Goal: Task Accomplishment & Management: Complete application form

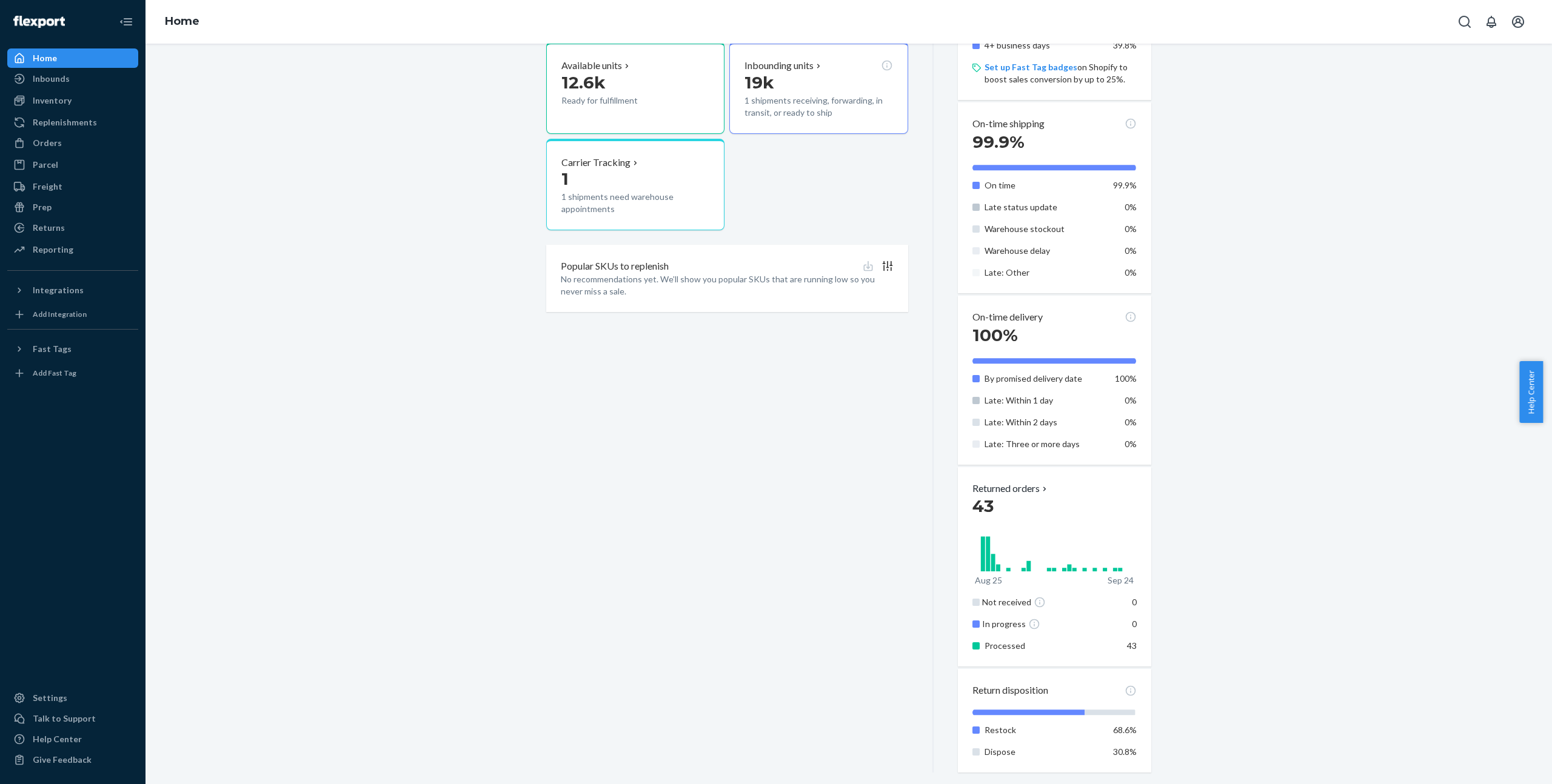
scroll to position [488, 0]
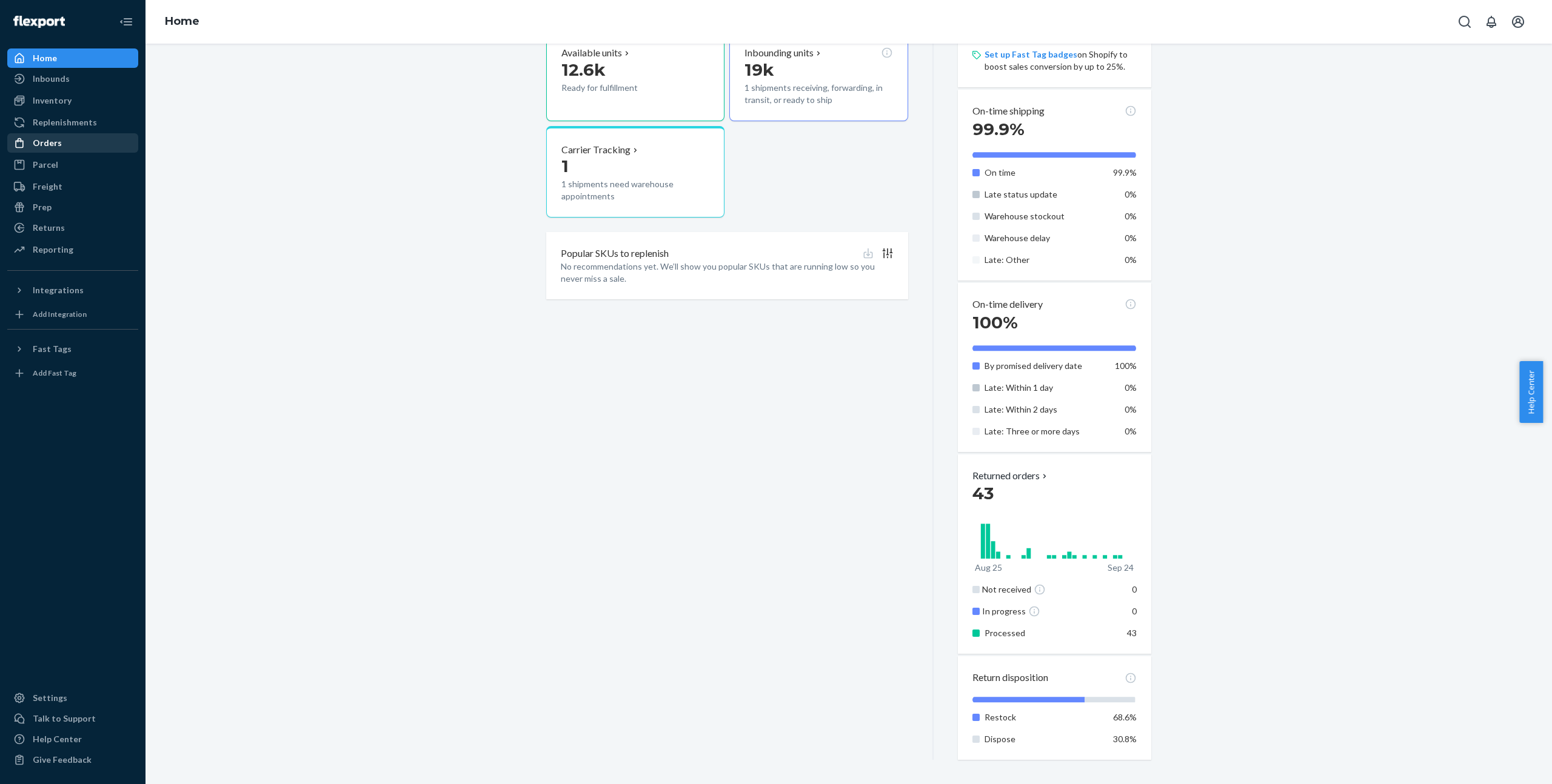
click at [73, 139] on div "Orders" at bounding box center [73, 142] width 128 height 17
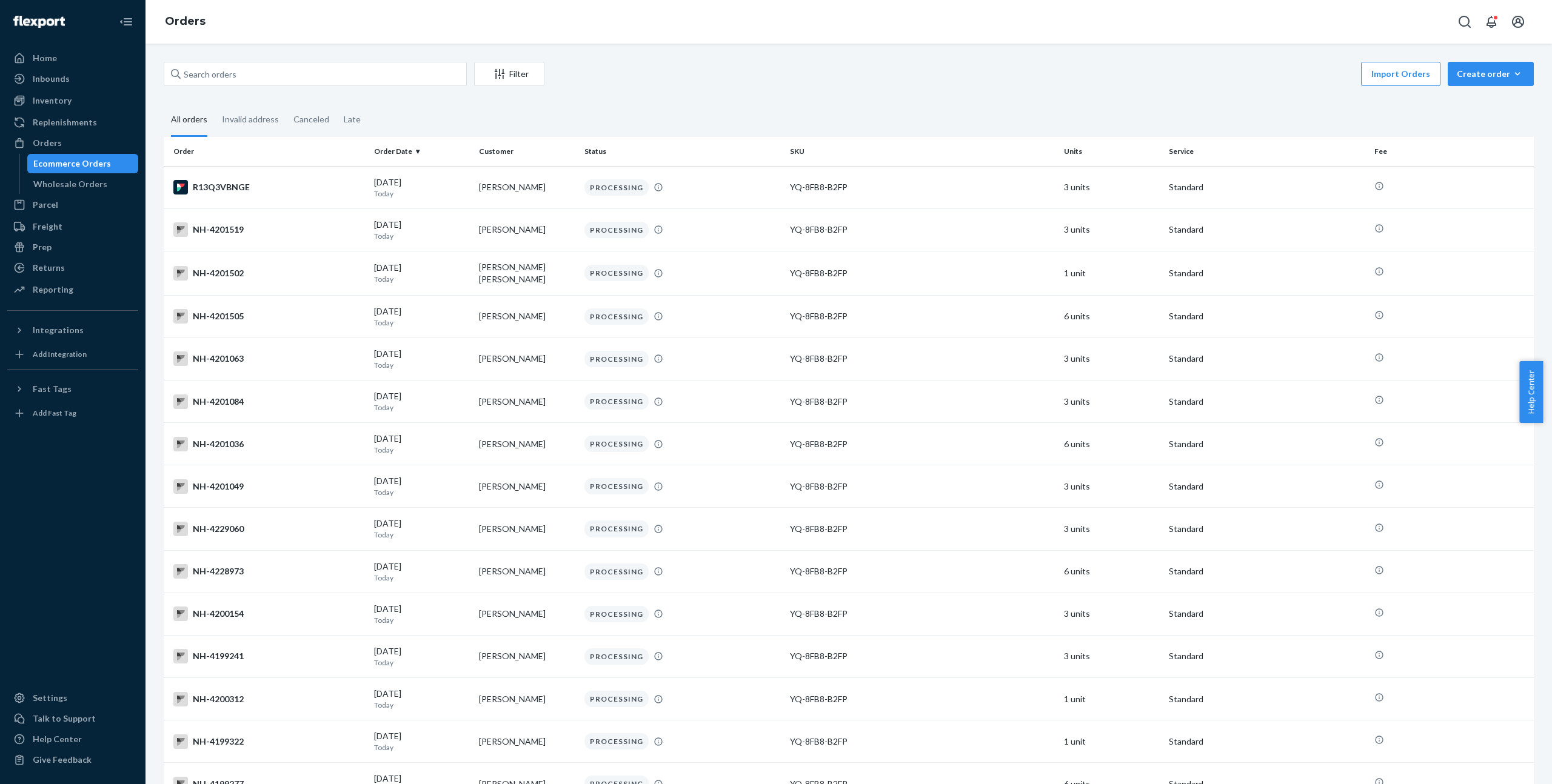
click at [293, 86] on div "Filter Import Orders Create order Ecommerce order Removal order" at bounding box center [849, 75] width 1370 height 28
click at [319, 72] on input "text" at bounding box center [316, 73] width 303 height 24
paste input "[EMAIL_ADDRESS][DOMAIN_NAME]"
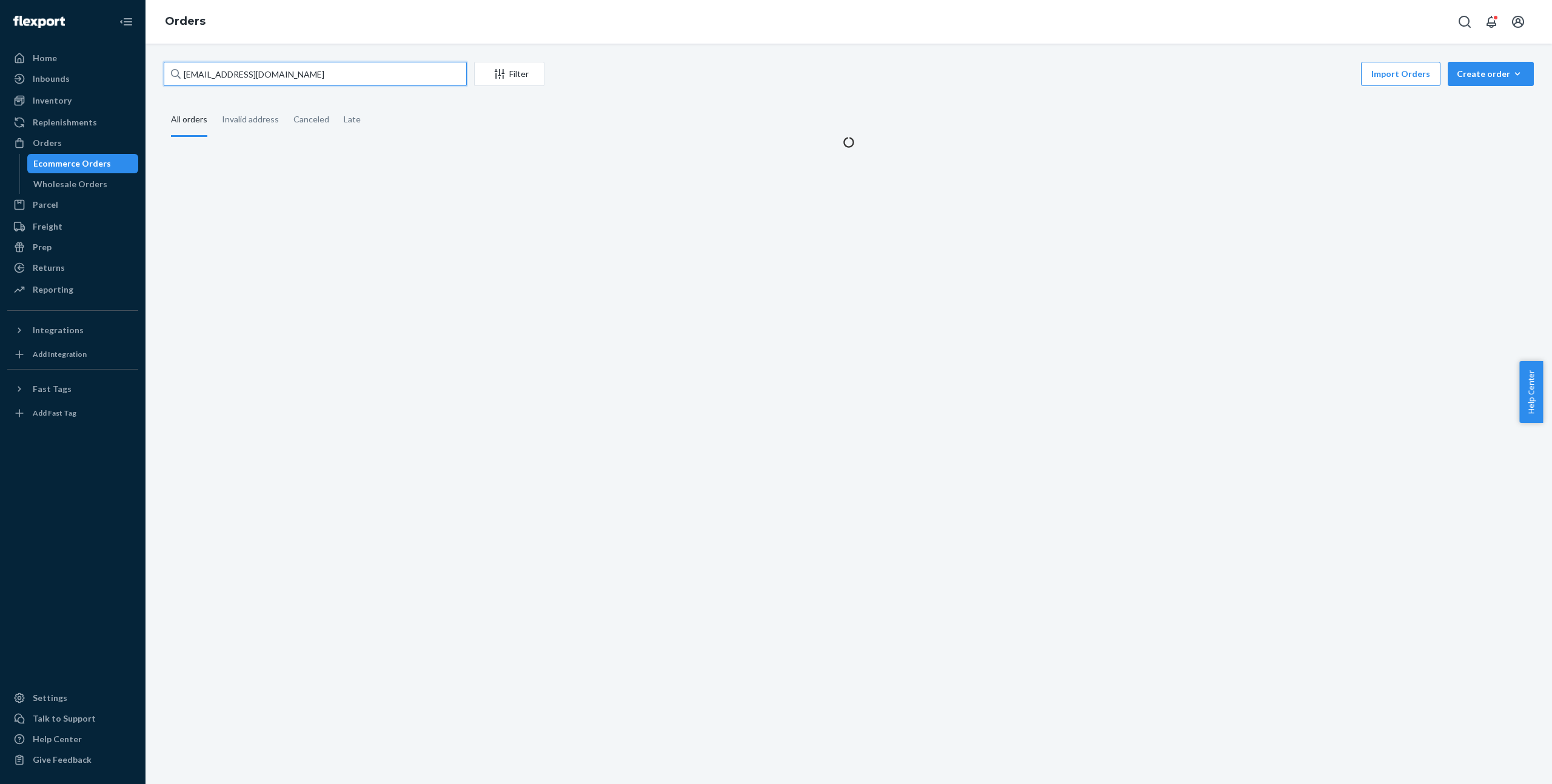
type input "[EMAIL_ADDRESS][DOMAIN_NAME]"
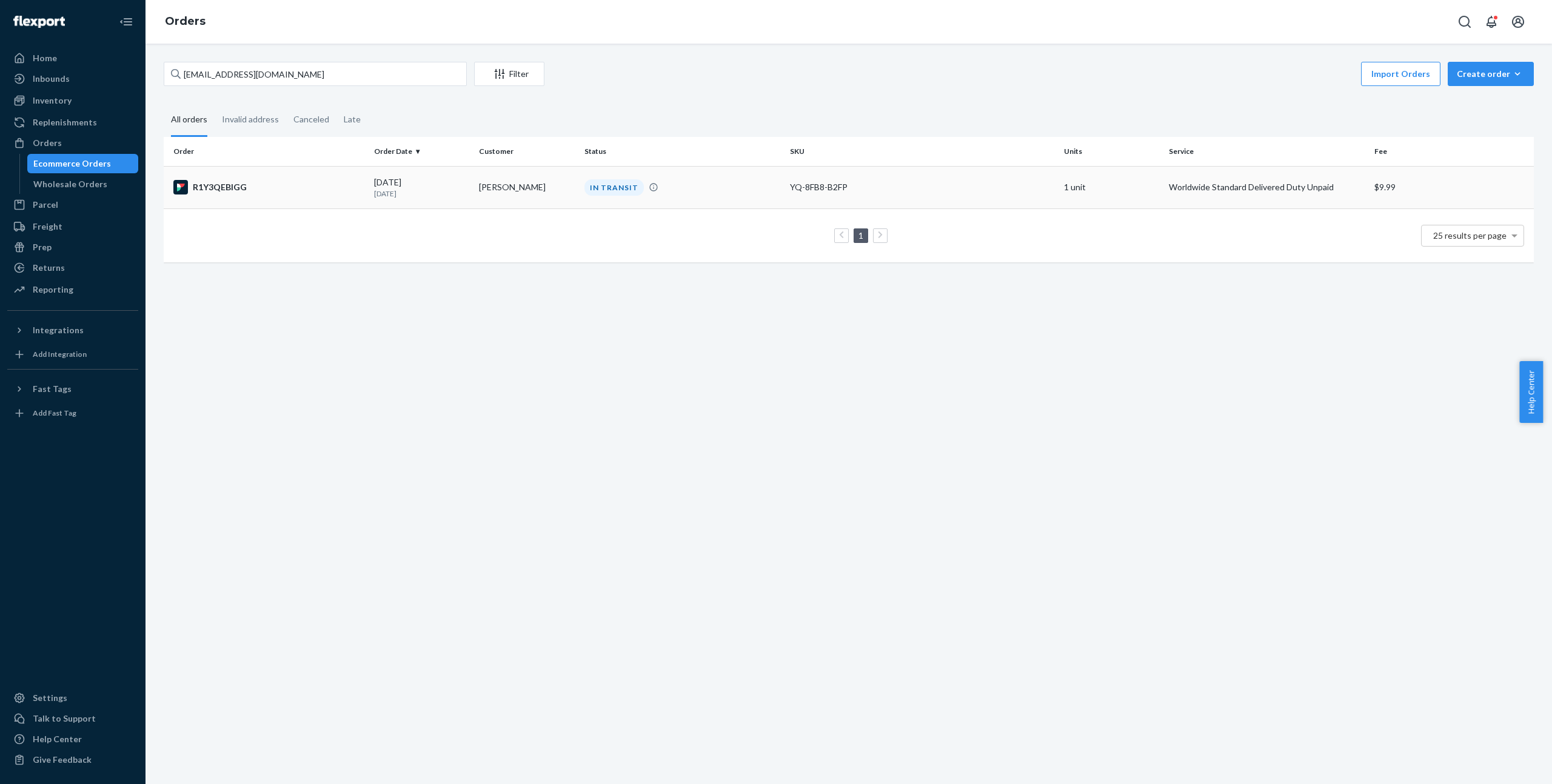
click at [524, 191] on td "[PERSON_NAME]" at bounding box center [526, 187] width 105 height 42
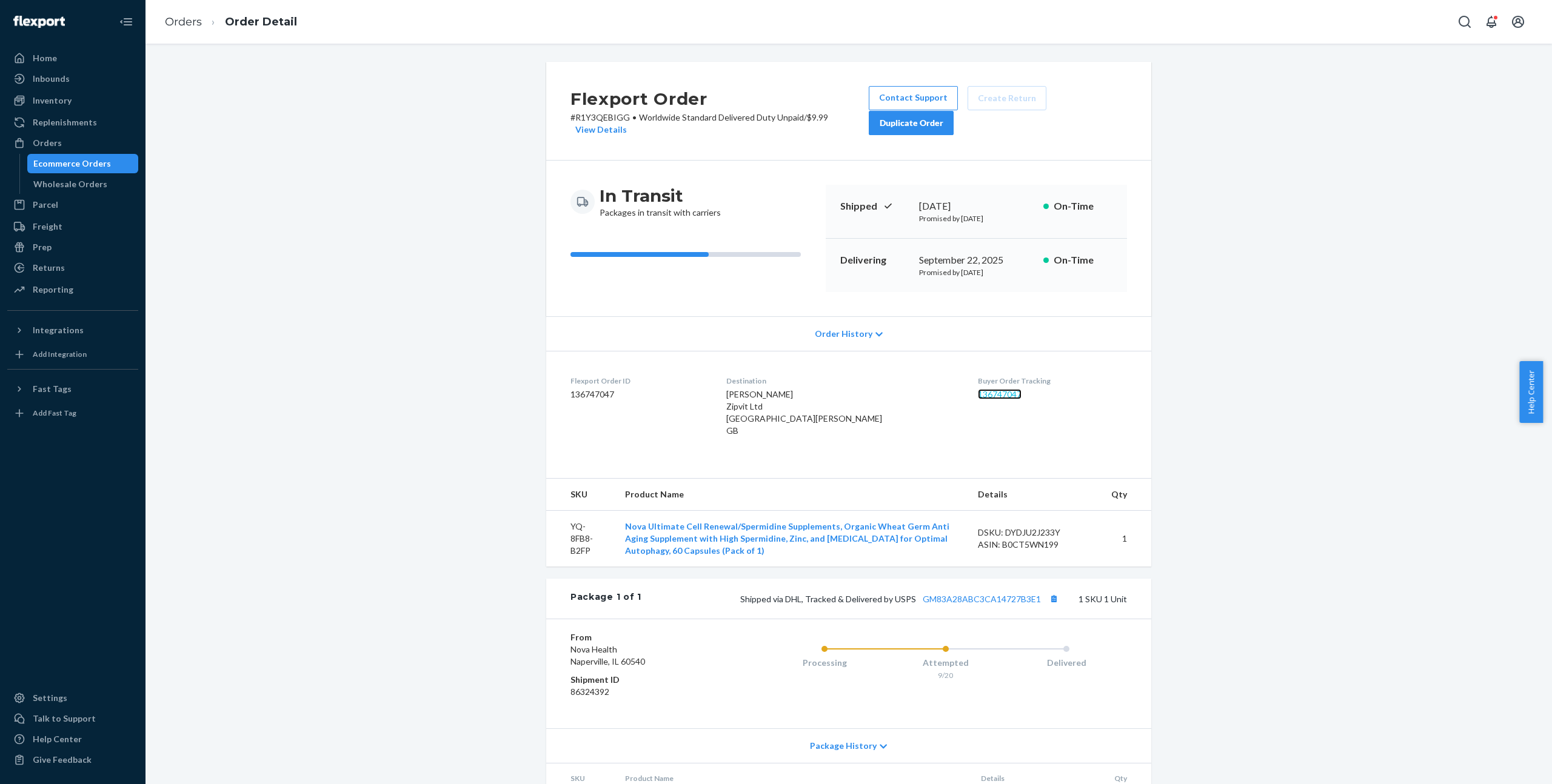
click at [978, 392] on link "136747047" at bounding box center [1000, 394] width 44 height 10
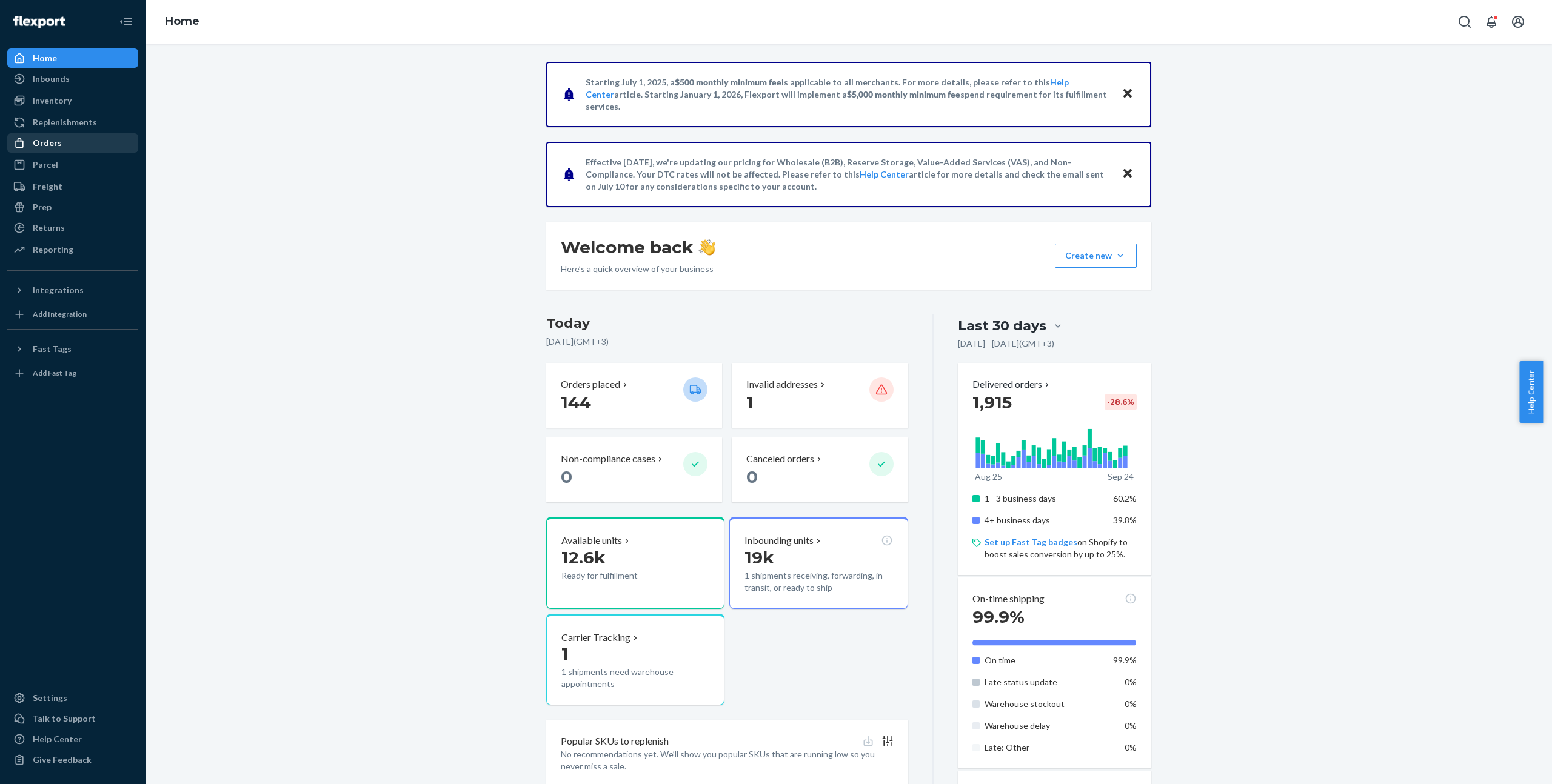
click at [65, 147] on div "Orders" at bounding box center [73, 142] width 128 height 17
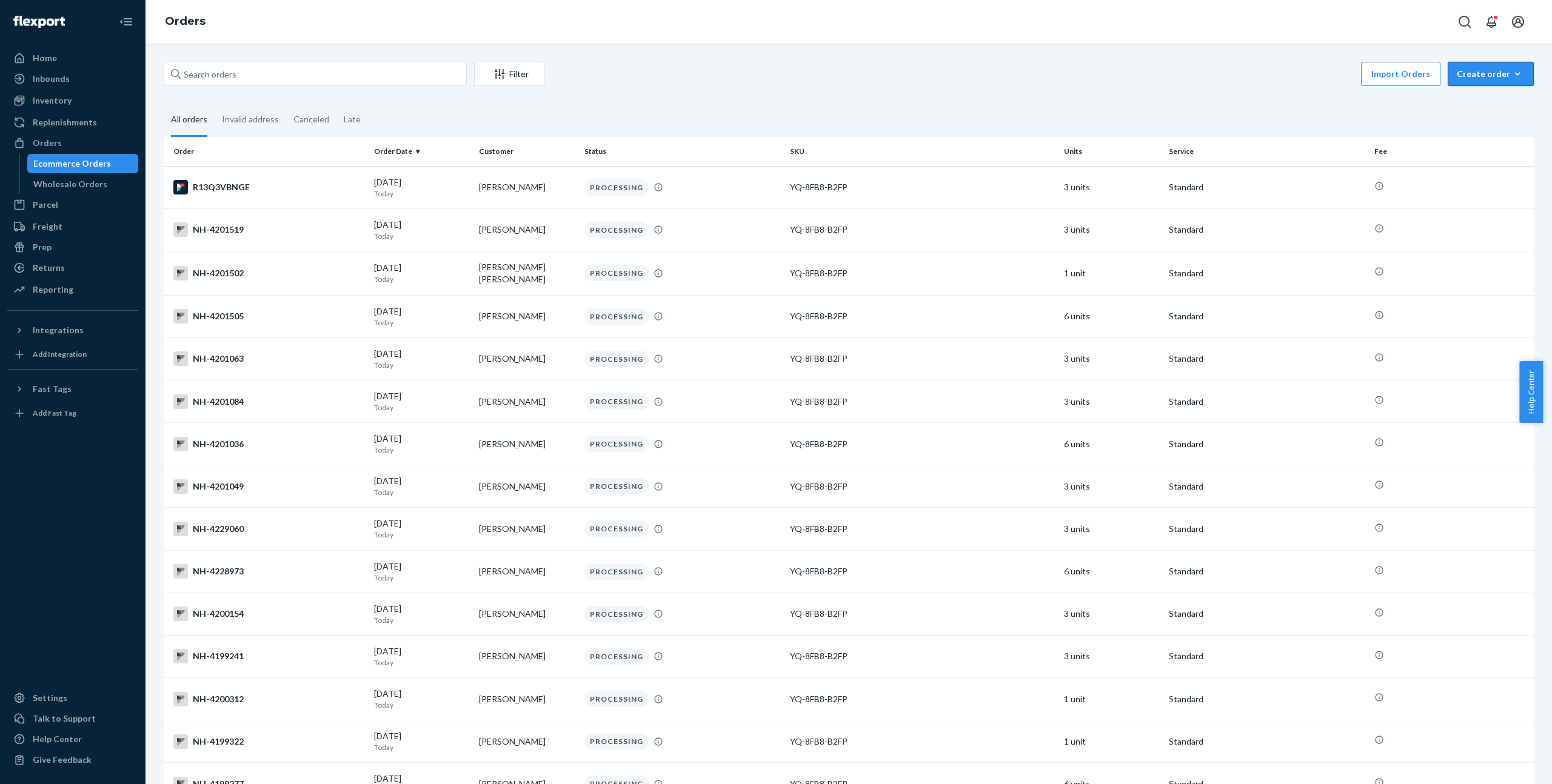
click at [1469, 71] on div "Create order" at bounding box center [1491, 74] width 68 height 12
click at [1465, 99] on span "Ecommerce order" at bounding box center [1498, 103] width 75 height 9
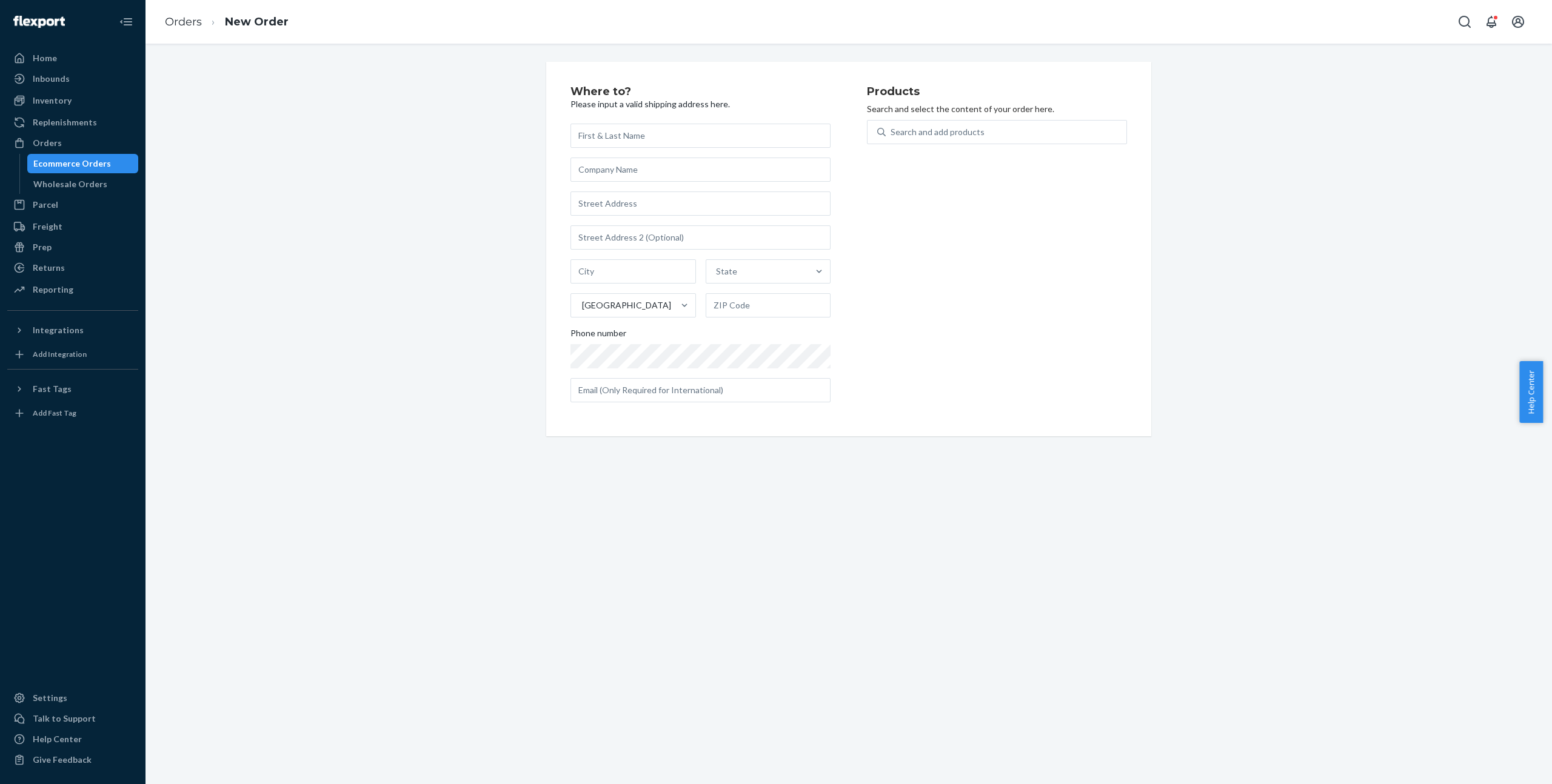
type input "07514 448645"
click at [643, 137] on input "Name is required" at bounding box center [700, 135] width 260 height 24
paste input "[PERSON_NAME]"
type input "[PERSON_NAME]"
click at [605, 197] on input "text" at bounding box center [700, 203] width 260 height 24
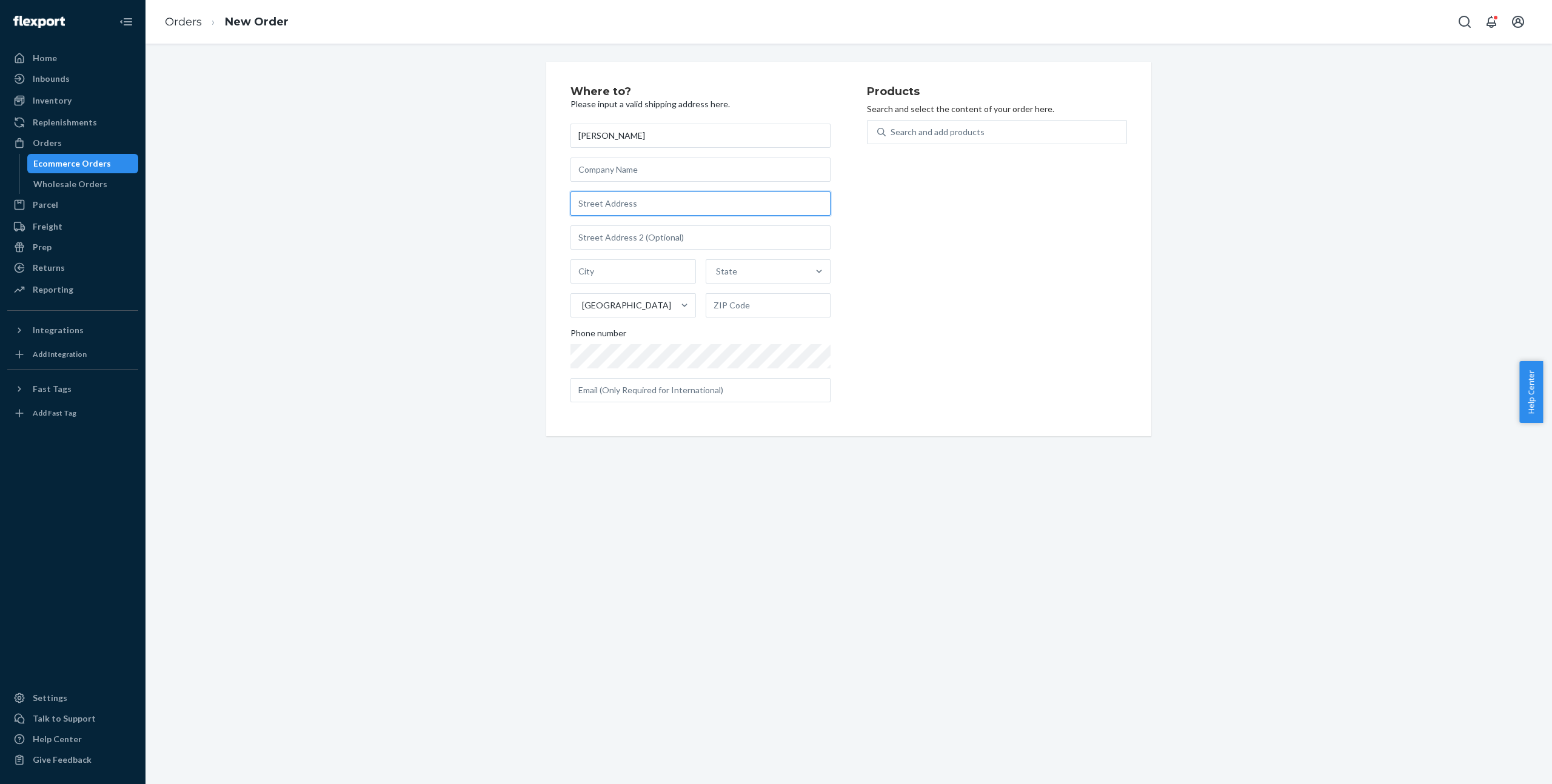
click at [632, 197] on input "text" at bounding box center [700, 203] width 260 height 24
paste input "Harvest barn, edial house farm Lichfield Road Burntwood WS7 0HT"
type input "Harvest barn, edial house farm Lichfield Road Burntwood WS7 0HT"
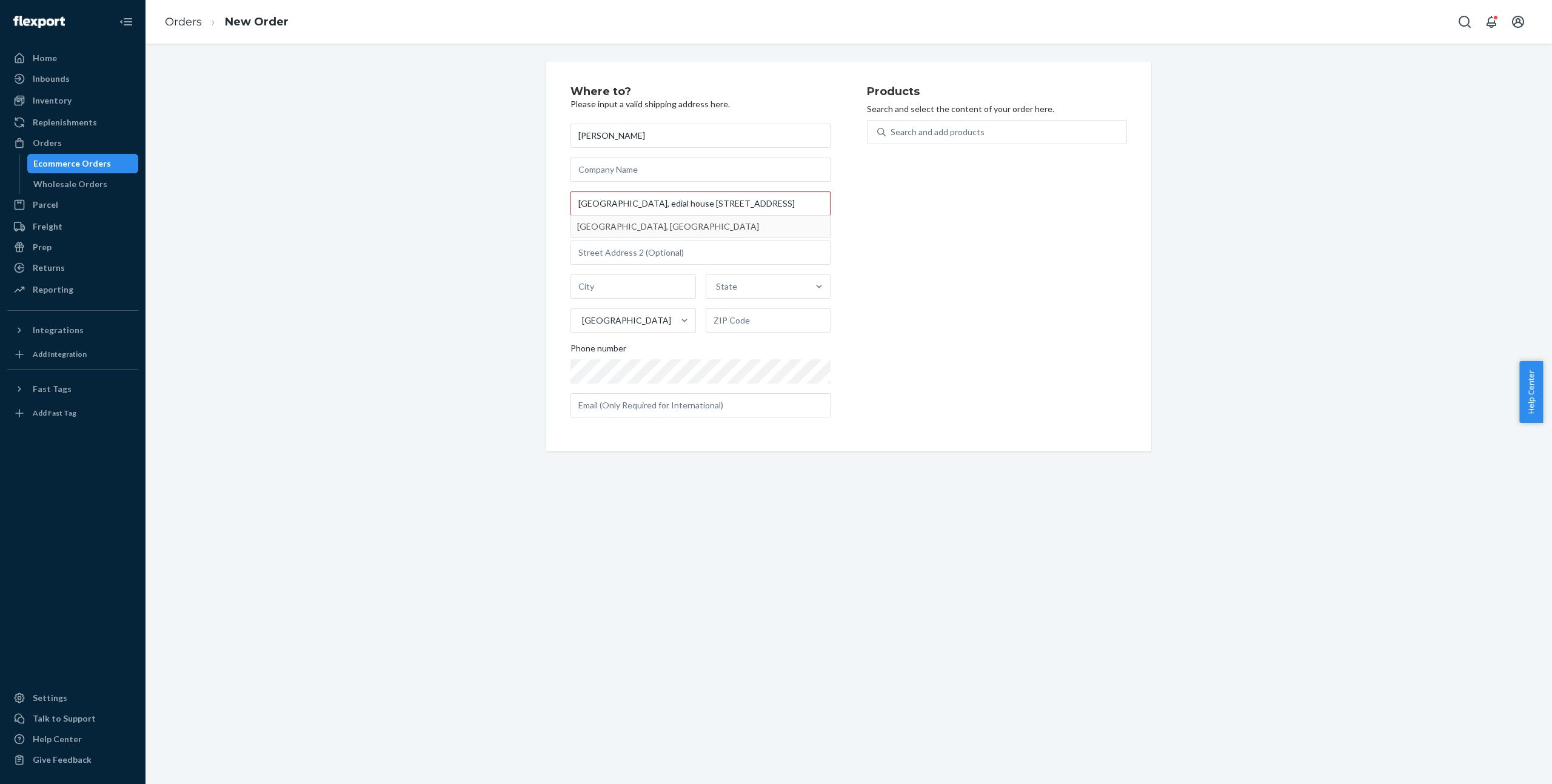
type input "Burntwood"
type input "WS7 0HX"
click at [768, 317] on input "WS7 0HX" at bounding box center [769, 320] width 123 height 24
type input "WS7 0HT"
click at [654, 212] on input "Street1 must be at least 3 characters long" at bounding box center [700, 203] width 260 height 24
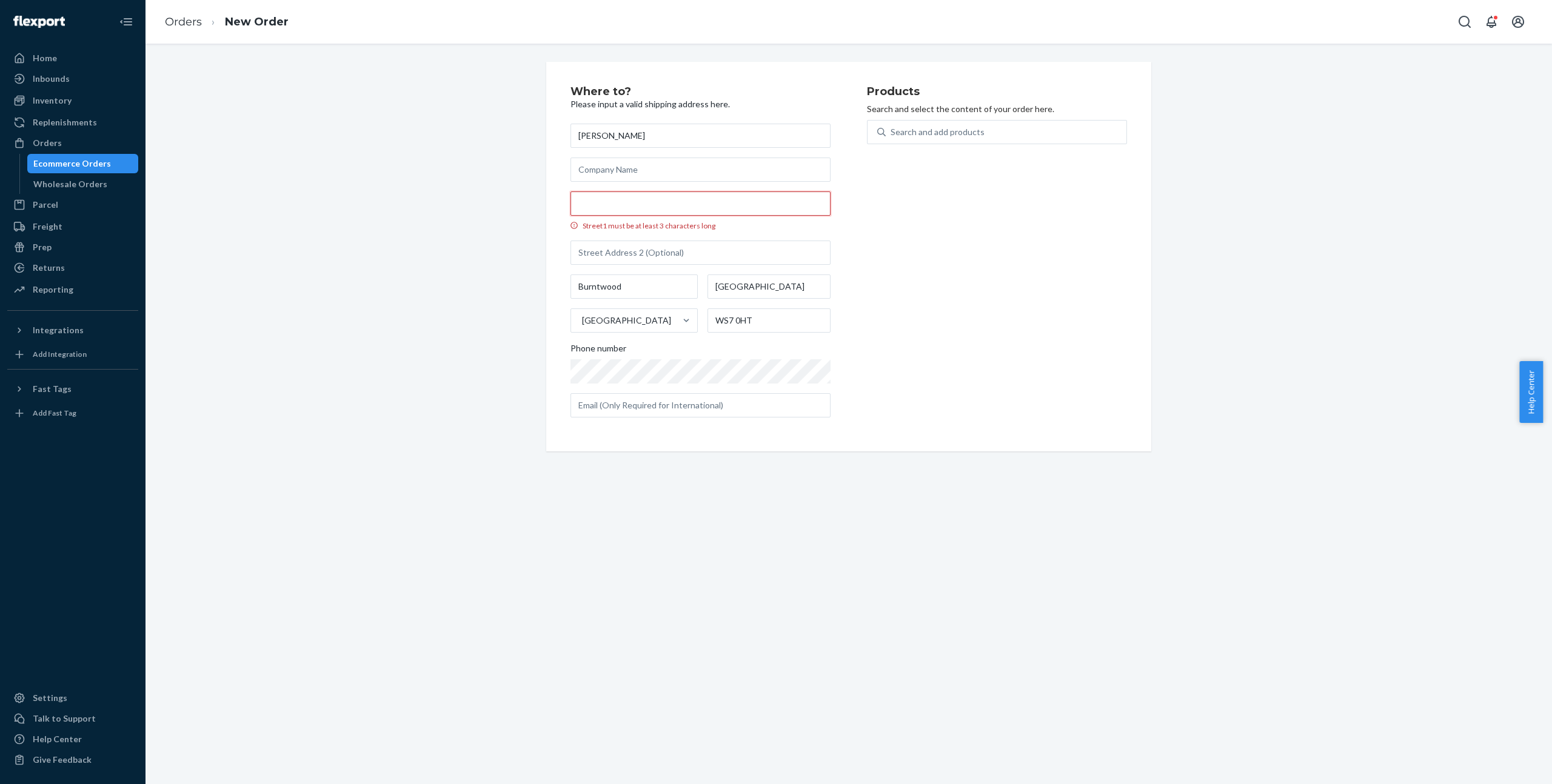
click at [633, 205] on input "Street1 must be at least 3 characters long" at bounding box center [700, 203] width 260 height 24
paste input "Harvest barn, edial house farm"
type input "Harvest barn, edial house farm"
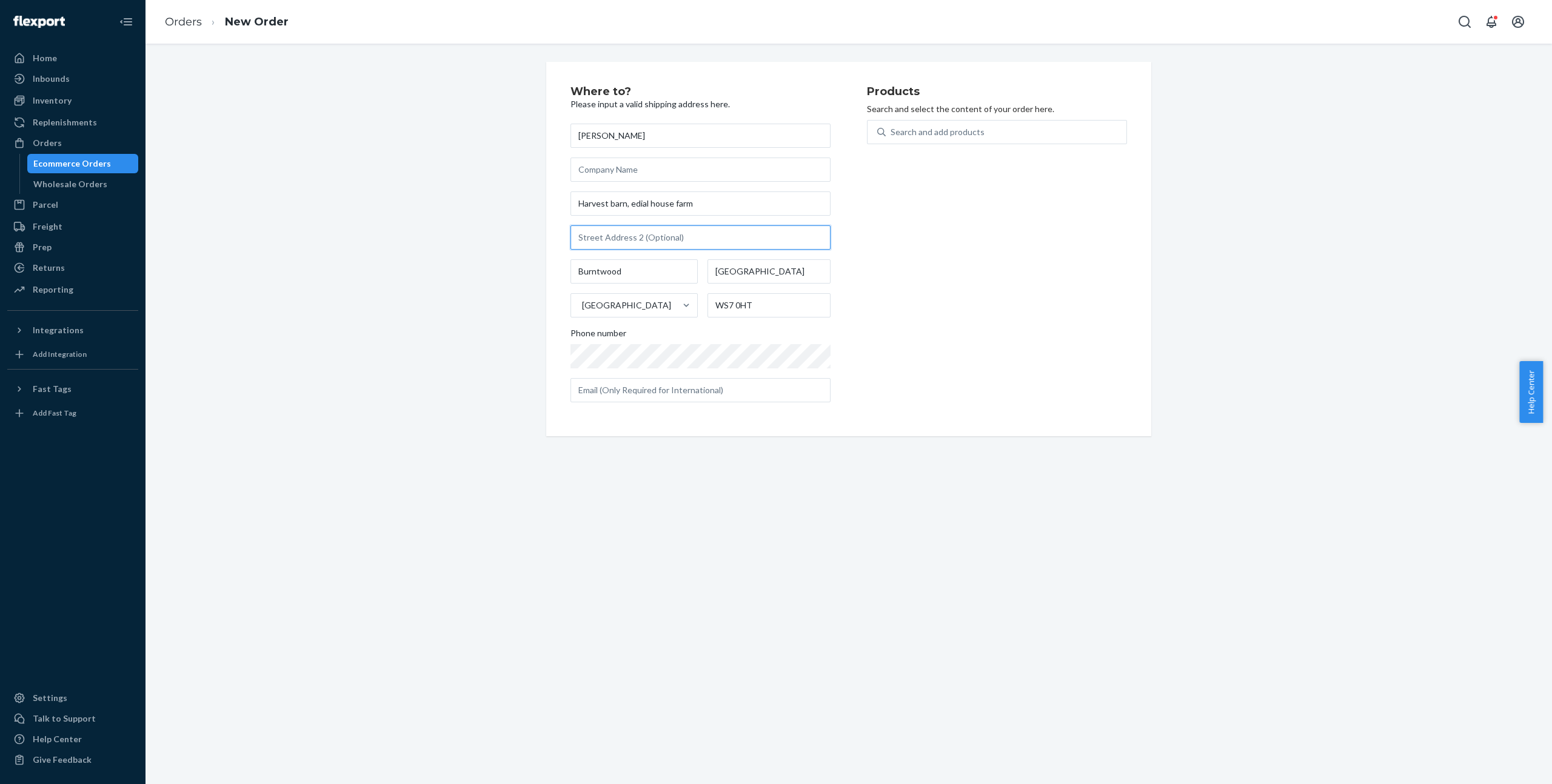
click at [608, 232] on input "text" at bounding box center [700, 237] width 260 height 24
paste input "Lichfield Road"
type input "Lichfield Road"
click at [628, 396] on input "text" at bounding box center [700, 389] width 260 height 24
paste input "[EMAIL_ADDRESS][DOMAIN_NAME]"
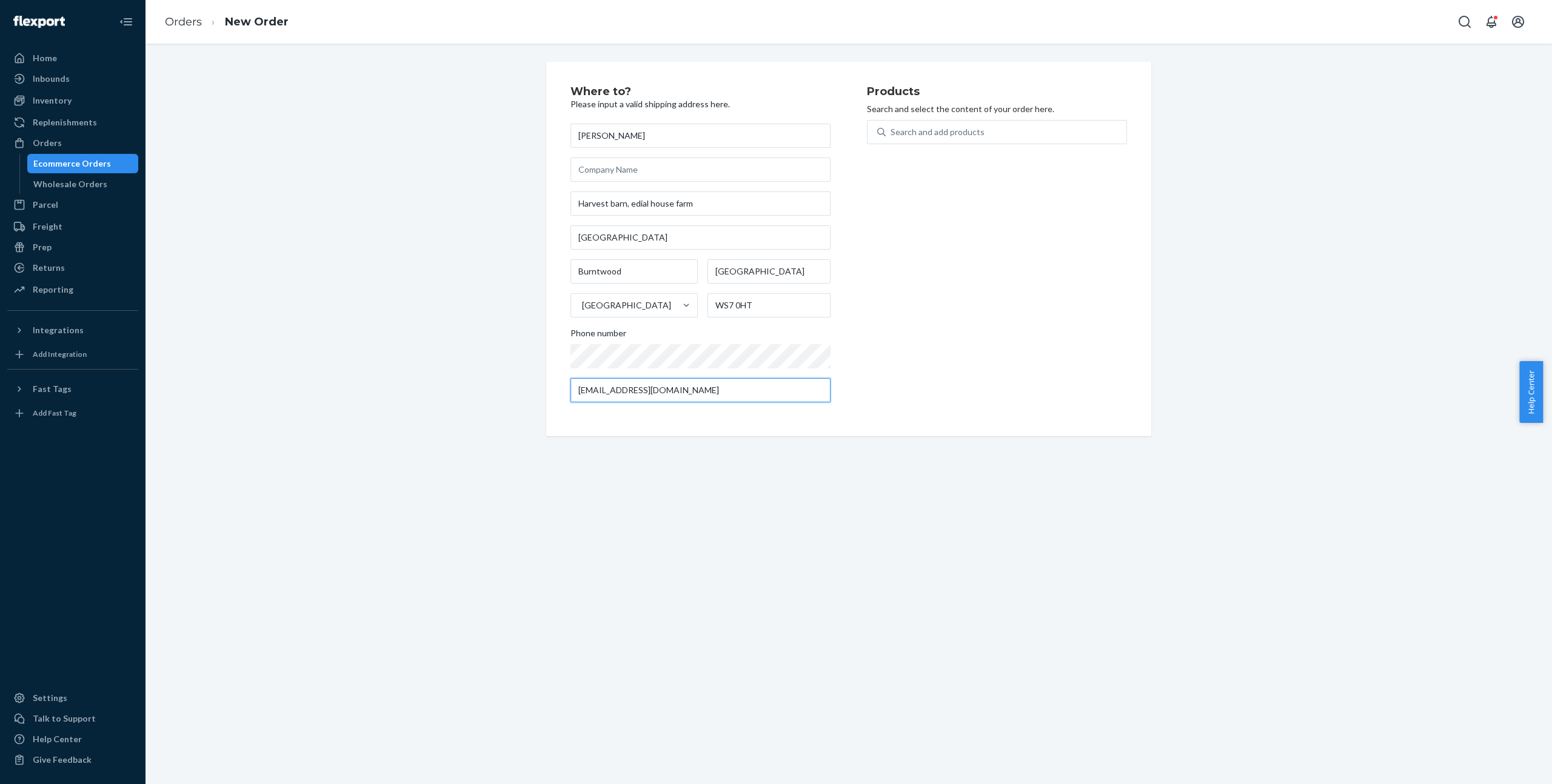
type input "[EMAIL_ADDRESS][DOMAIN_NAME]"
click at [933, 240] on div "Products Search and select the content of your order here. Search and add produ…" at bounding box center [997, 249] width 260 height 326
click at [940, 128] on div "Search and add products" at bounding box center [937, 132] width 94 height 12
click at [892, 128] on input "Search and add products" at bounding box center [891, 132] width 1 height 12
type input "nova"
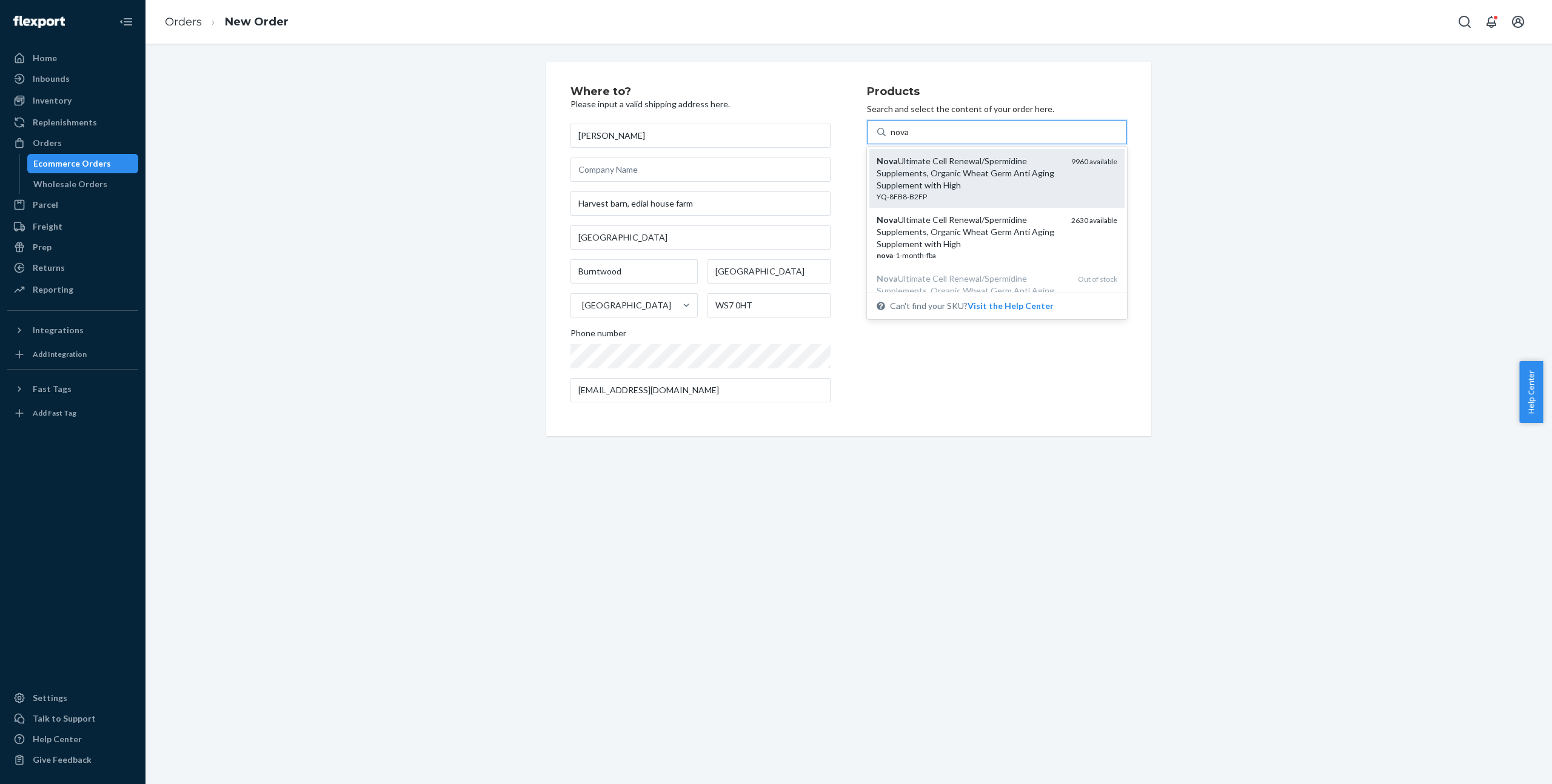
click at [918, 178] on div "Nova Ultimate Cell Renewal/Spermidine Supplements, Organic Wheat Germ Anti Agin…" at bounding box center [969, 173] width 185 height 36
click at [910, 138] on input "nova" at bounding box center [900, 132] width 20 height 12
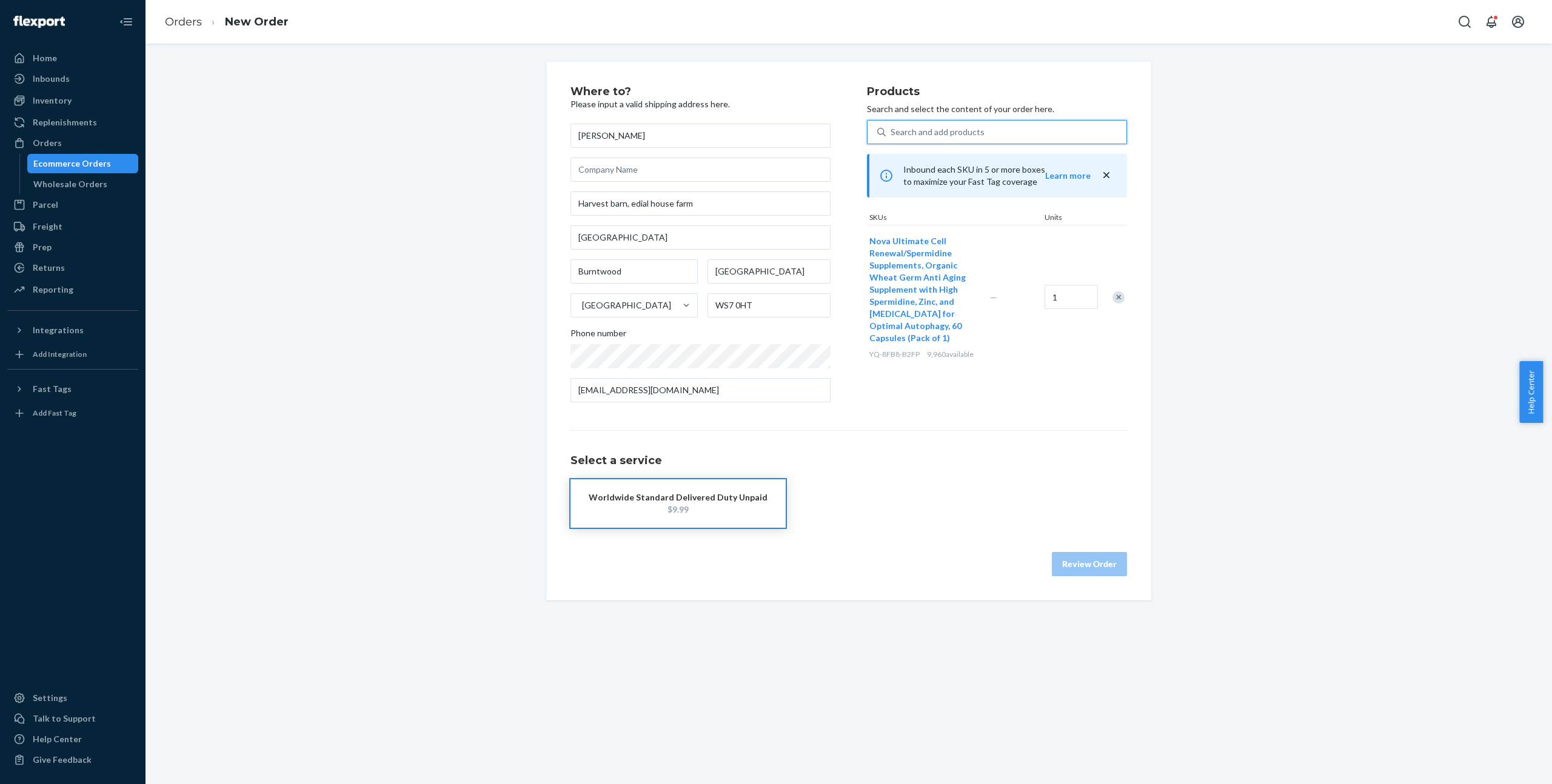
click at [880, 461] on h1 "Select a service" at bounding box center [848, 461] width 557 height 12
click at [1030, 240] on div "Nova Ultimate Cell Renewal/Spermidine Supplements, Organic Wheat Germ Anti Agin…" at bounding box center [997, 297] width 260 height 144
click at [894, 451] on div "Select a service Worldwide Standard Delivered Duty Unpaid $9.99" at bounding box center [848, 479] width 557 height 98
click at [646, 489] on button "Worldwide Standard Delivered Duty Unpaid $9.99" at bounding box center [678, 503] width 215 height 49
click at [649, 495] on div "Worldwide Standard Delivered Duty Unpaid" at bounding box center [678, 498] width 178 height 12
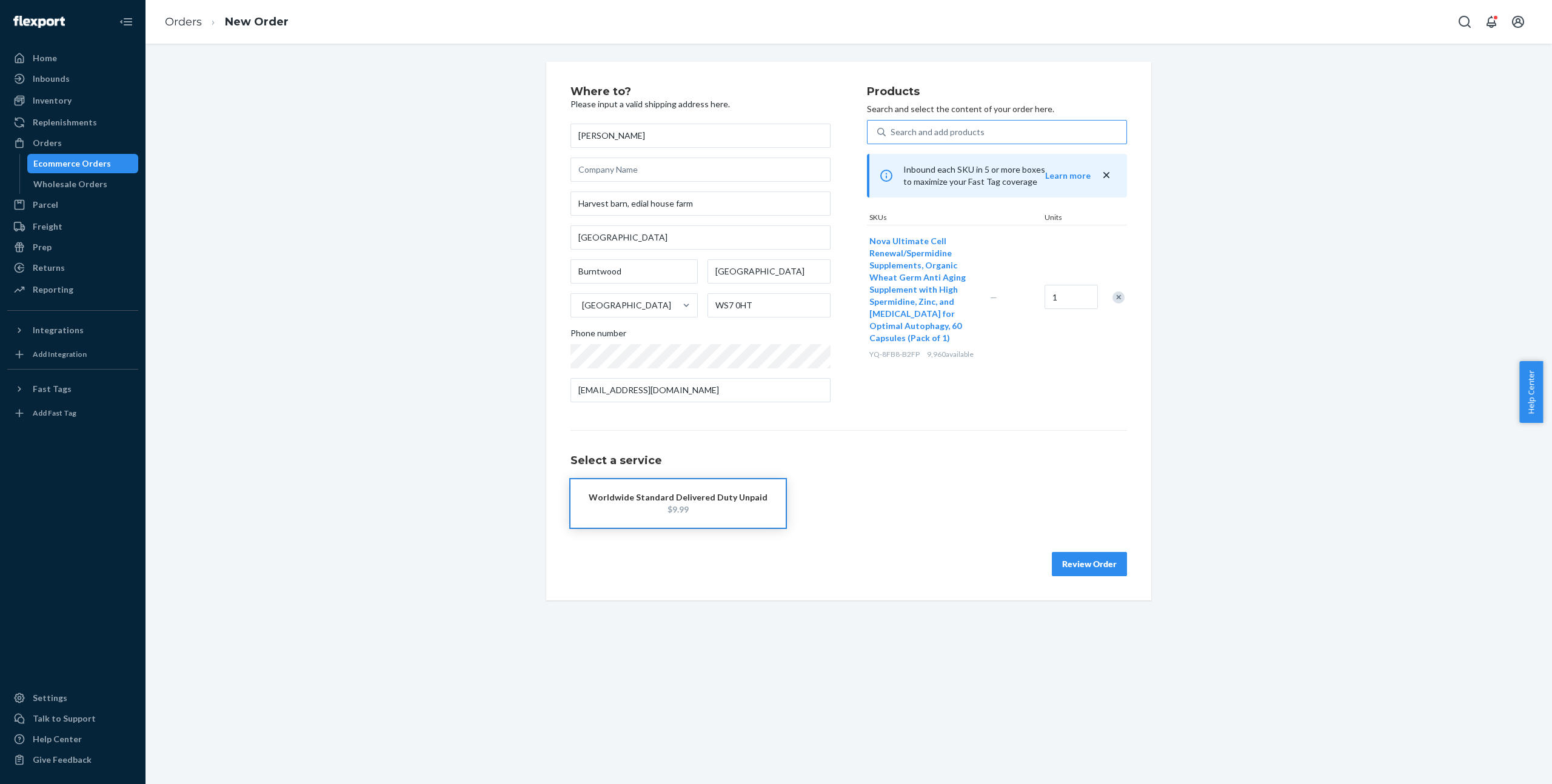
click at [649, 495] on div "Worldwide Standard Delivered Duty Unpaid" at bounding box center [678, 498] width 178 height 12
click at [1088, 562] on button "Review Order" at bounding box center [1090, 564] width 75 height 24
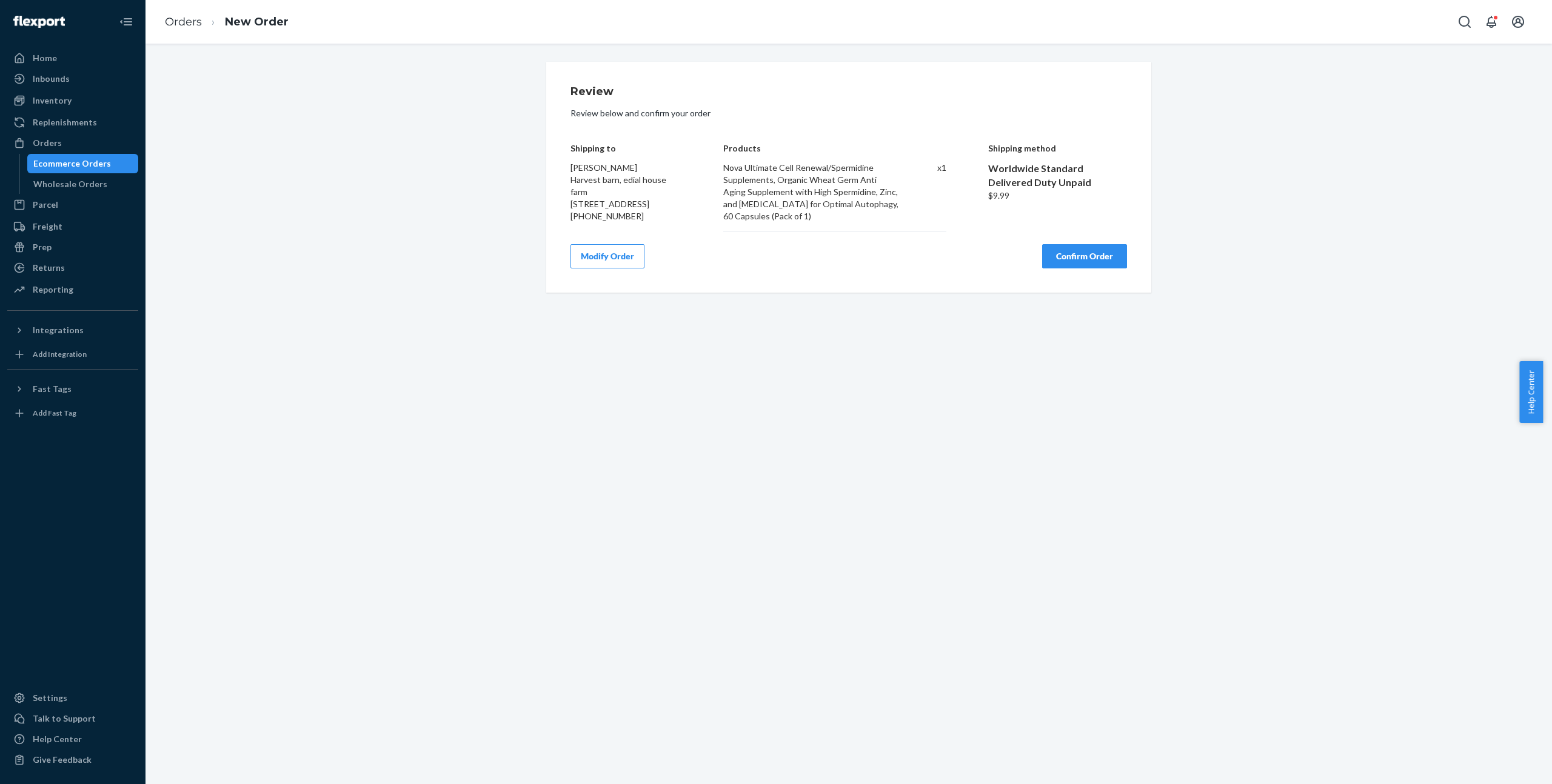
click at [1102, 268] on button "Confirm Order" at bounding box center [1084, 256] width 85 height 24
